Goal: Navigation & Orientation: Find specific page/section

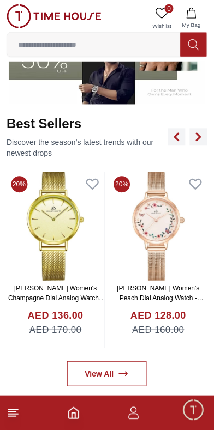
scroll to position [359, 0]
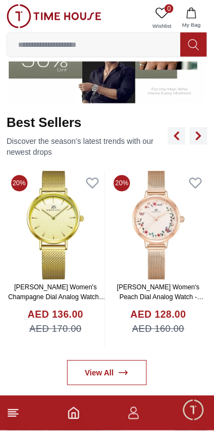
click at [173, 216] on img at bounding box center [159, 225] width 98 height 109
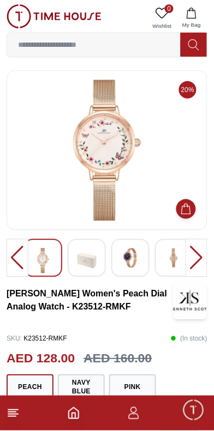
click at [138, 261] on img at bounding box center [130, 259] width 20 height 20
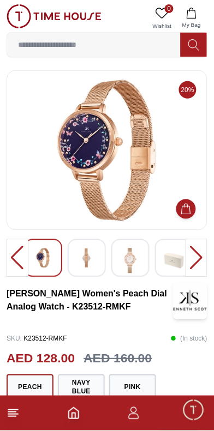
click at [192, 407] on span "Minimize live chat window" at bounding box center [193, 411] width 32 height 32
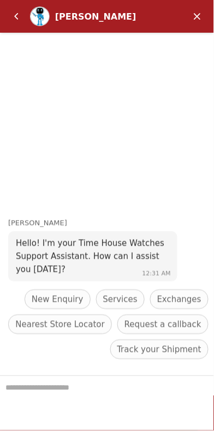
click at [194, 20] on em "Minimize" at bounding box center [197, 16] width 22 height 22
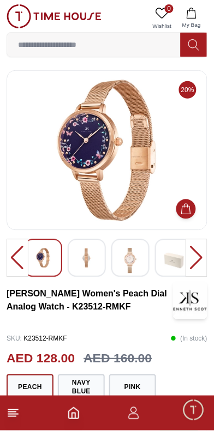
click at [136, 415] on icon "button" at bounding box center [133, 413] width 13 height 13
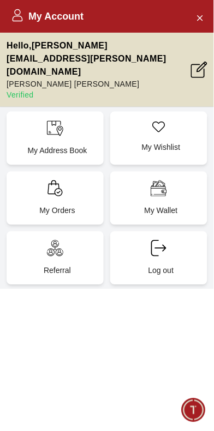
click at [202, 62] on icon at bounding box center [199, 70] width 16 height 16
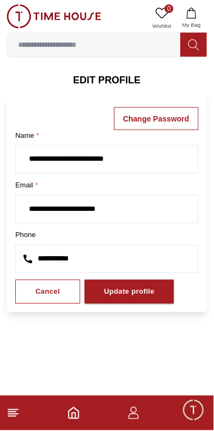
click at [14, 415] on line at bounding box center [13, 415] width 10 height 0
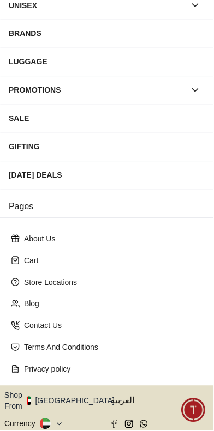
scroll to position [136, 0]
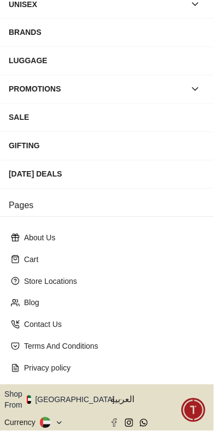
click at [71, 390] on button "Shop From [GEOGRAPHIC_DATA]" at bounding box center [63, 401] width 118 height 22
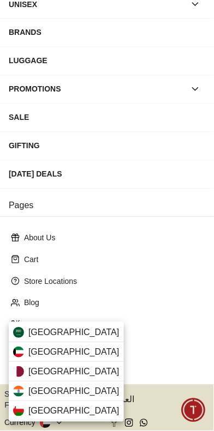
click at [83, 371] on div "[GEOGRAPHIC_DATA]" at bounding box center [66, 373] width 115 height 20
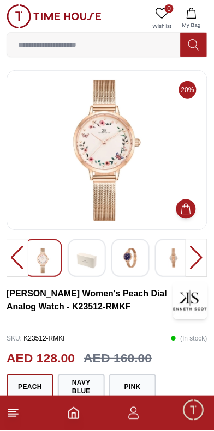
click at [11, 413] on line at bounding box center [12, 413] width 8 height 0
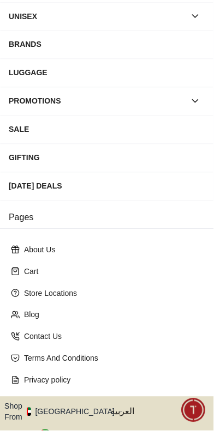
scroll to position [136, 0]
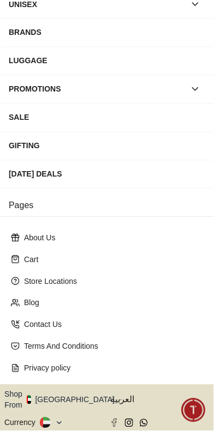
click at [70, 390] on button "Shop From [GEOGRAPHIC_DATA]" at bounding box center [63, 401] width 118 height 22
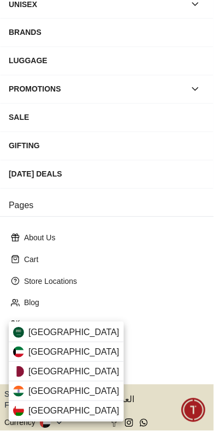
click at [73, 373] on div "[GEOGRAPHIC_DATA]" at bounding box center [66, 373] width 115 height 20
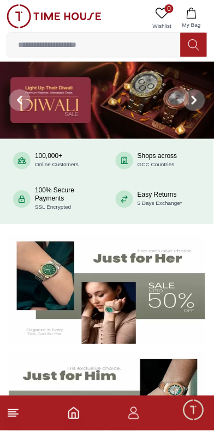
click at [14, 410] on line at bounding box center [13, 410] width 10 height 0
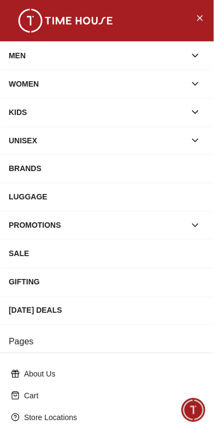
scroll to position [136, 0]
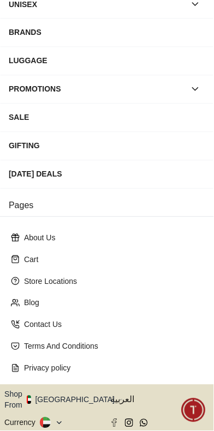
click at [65, 390] on button "Shop From [GEOGRAPHIC_DATA]" at bounding box center [63, 401] width 118 height 22
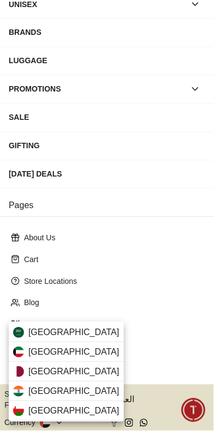
click at [79, 370] on div "[GEOGRAPHIC_DATA]" at bounding box center [66, 373] width 115 height 20
